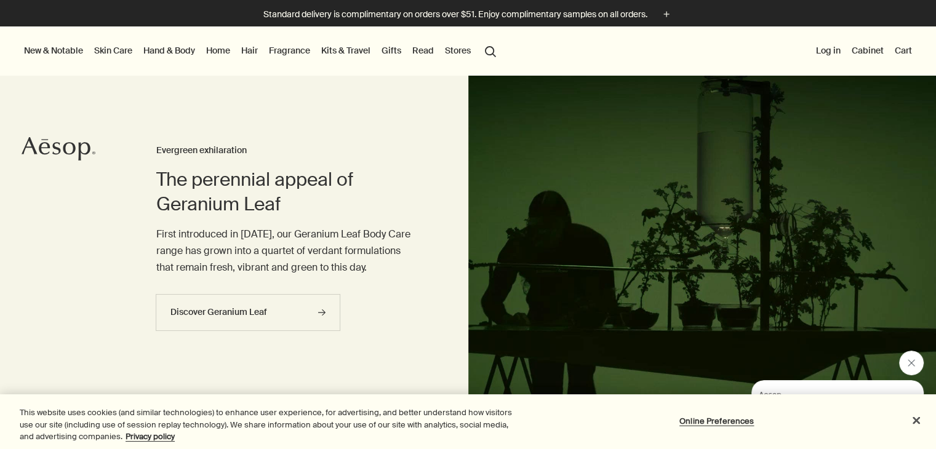
click at [910, 448] on div at bounding box center [468, 449] width 936 height 0
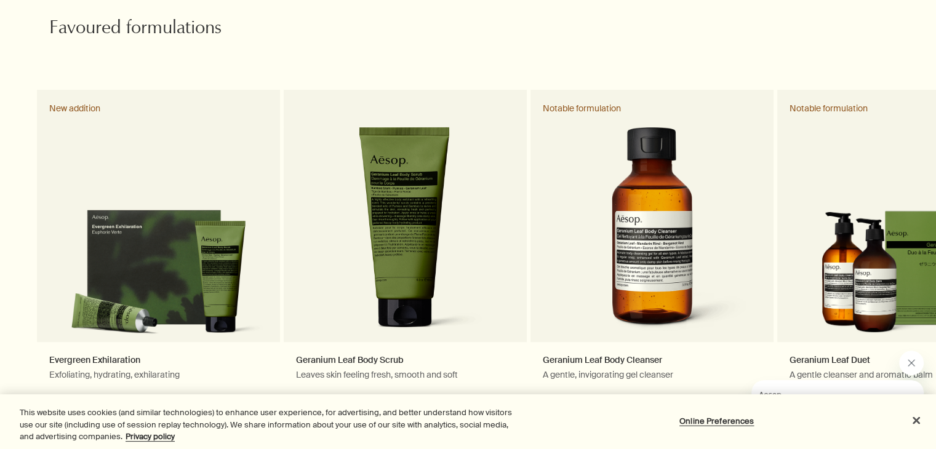
scroll to position [590, 0]
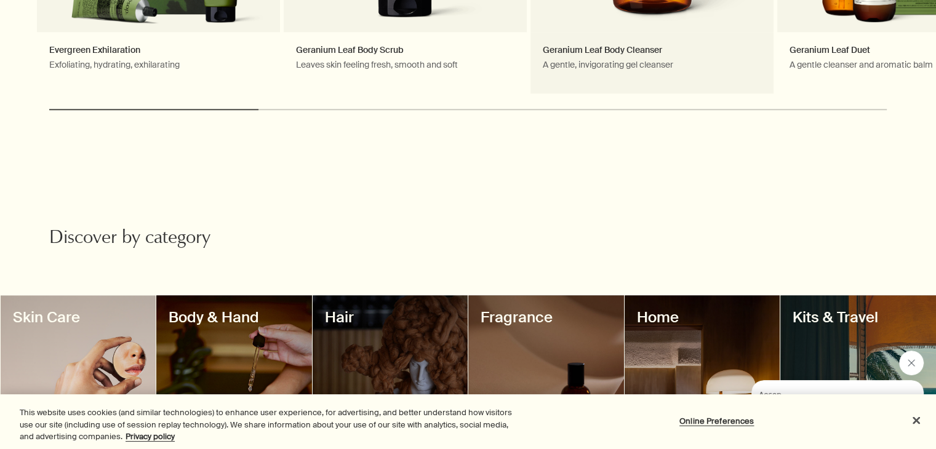
scroll to position [1097, 0]
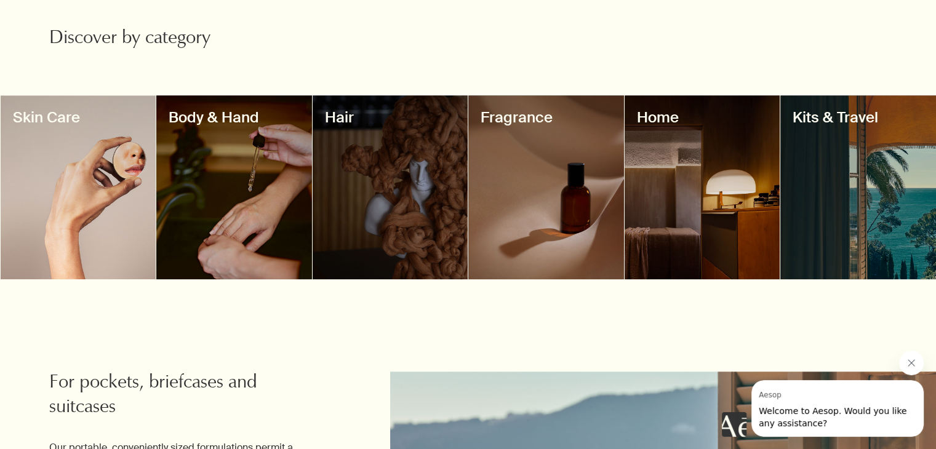
click at [677, 159] on div at bounding box center [702, 187] width 156 height 184
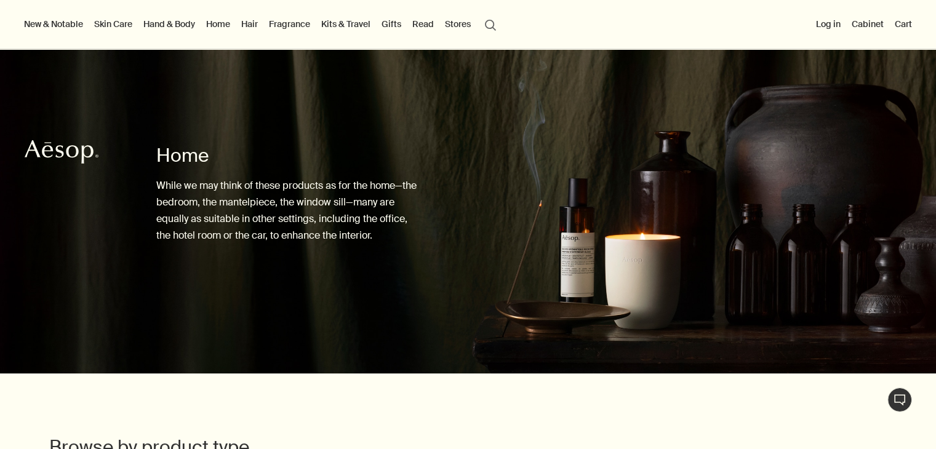
scroll to position [303, 0]
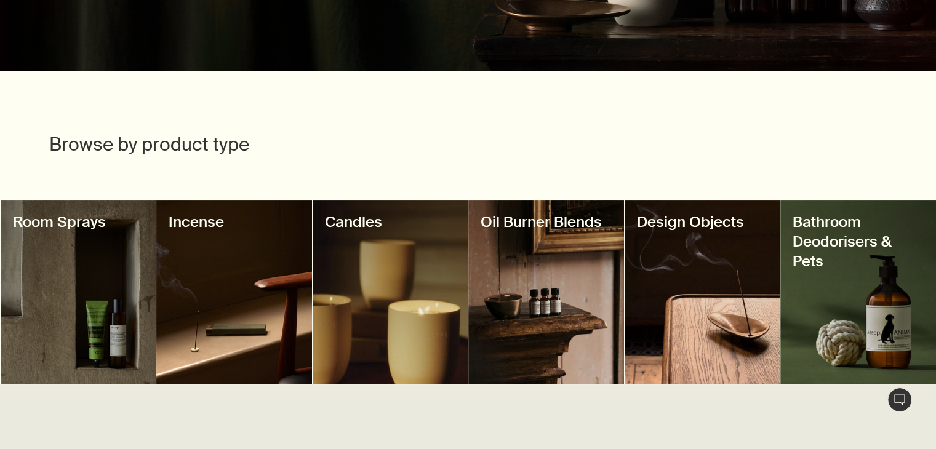
click at [904, 146] on div at bounding box center [468, 146] width 936 height 0
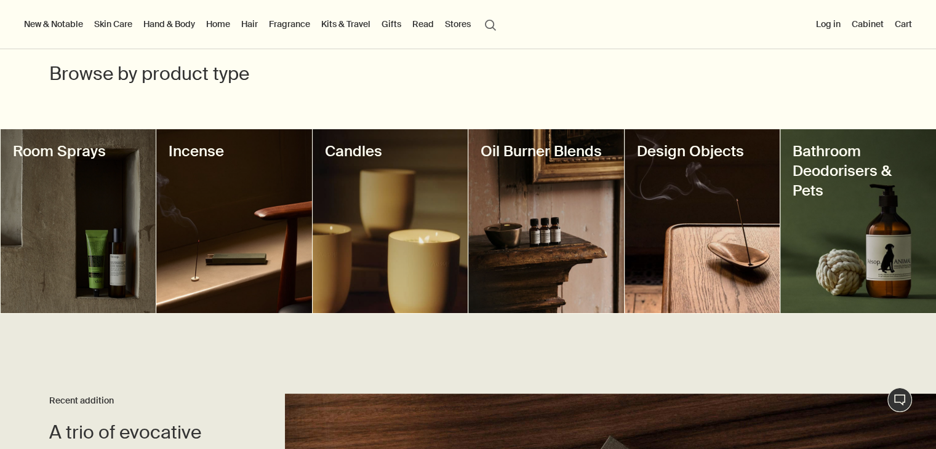
scroll to position [366, 0]
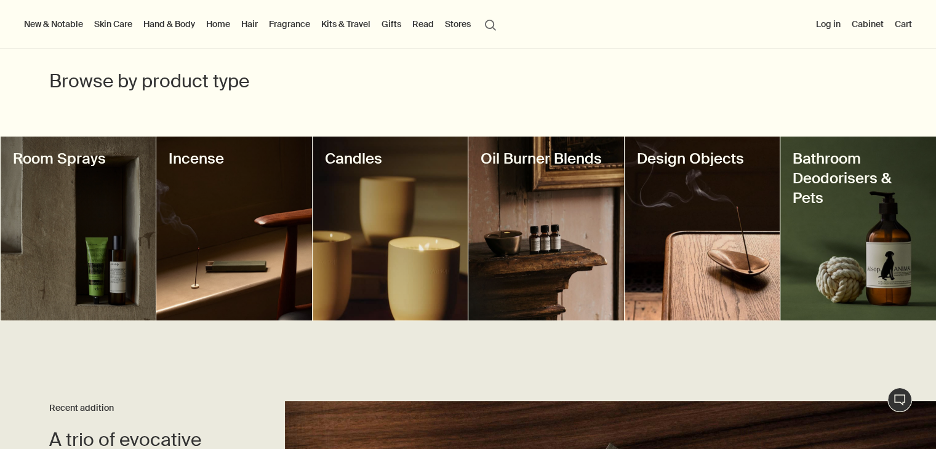
click at [579, 180] on div at bounding box center [546, 229] width 156 height 184
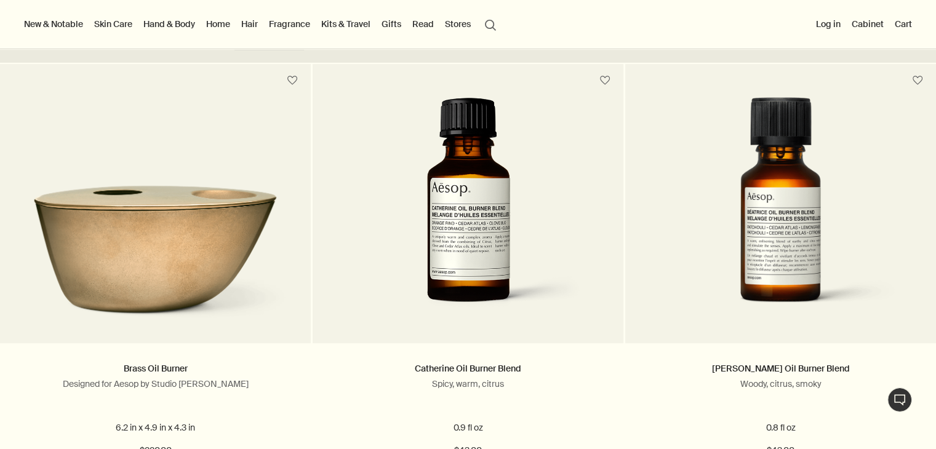
scroll to position [314, 0]
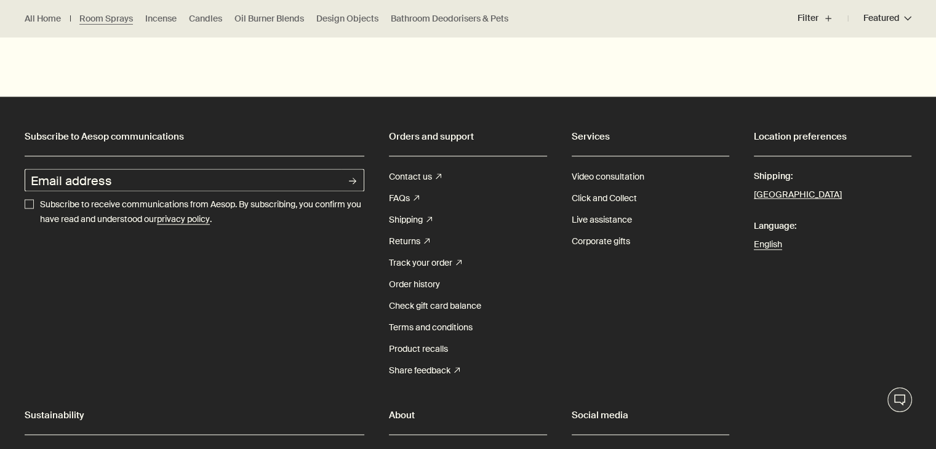
scroll to position [1641, 0]
